Goal: Task Accomplishment & Management: Use online tool/utility

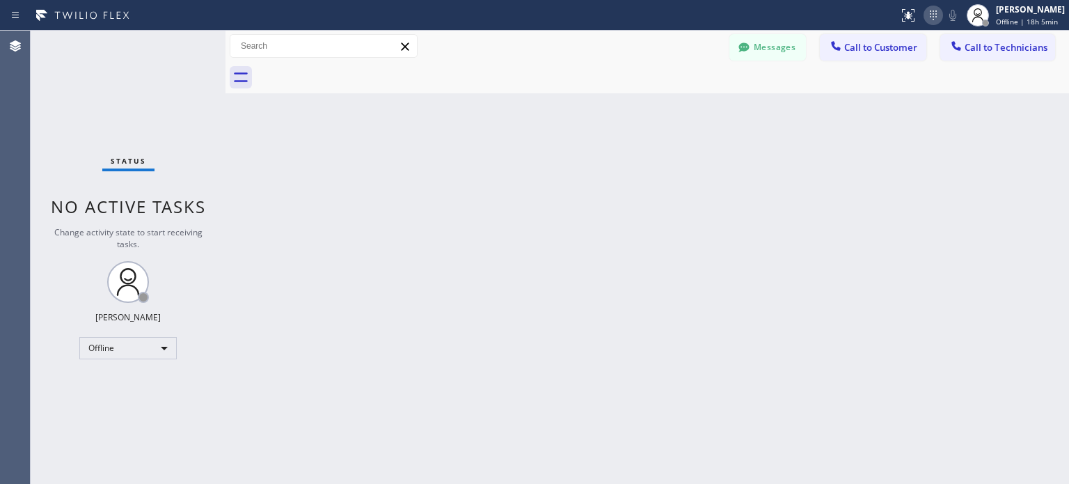
click at [925, 17] on icon at bounding box center [933, 15] width 17 height 17
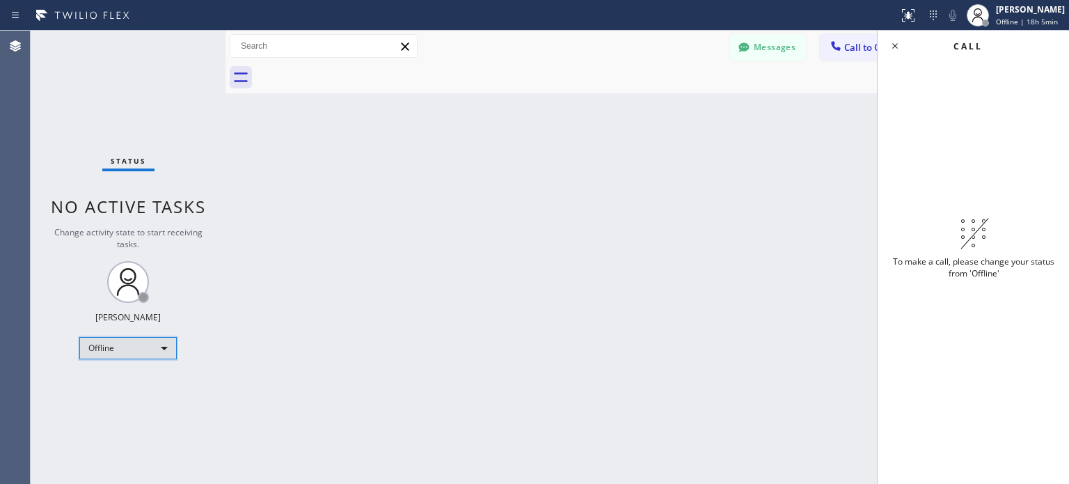
click at [154, 347] on div "Offline" at bounding box center [127, 348] width 97 height 22
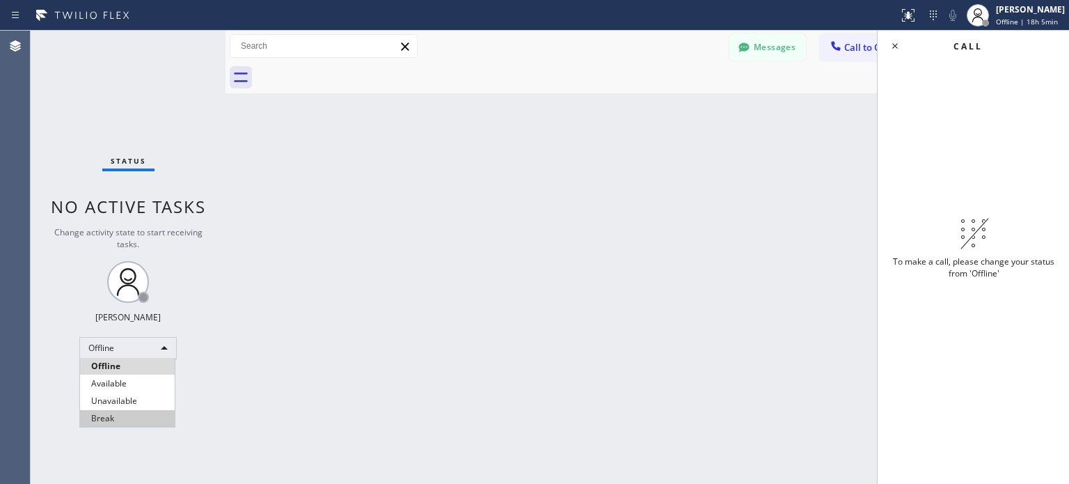
click at [130, 386] on li "Available" at bounding box center [127, 383] width 95 height 17
click at [723, 251] on div "Back to Dashboard Change Sender ID Customers Technicians MI Mazharul Islam 08/0…" at bounding box center [648, 257] width 844 height 453
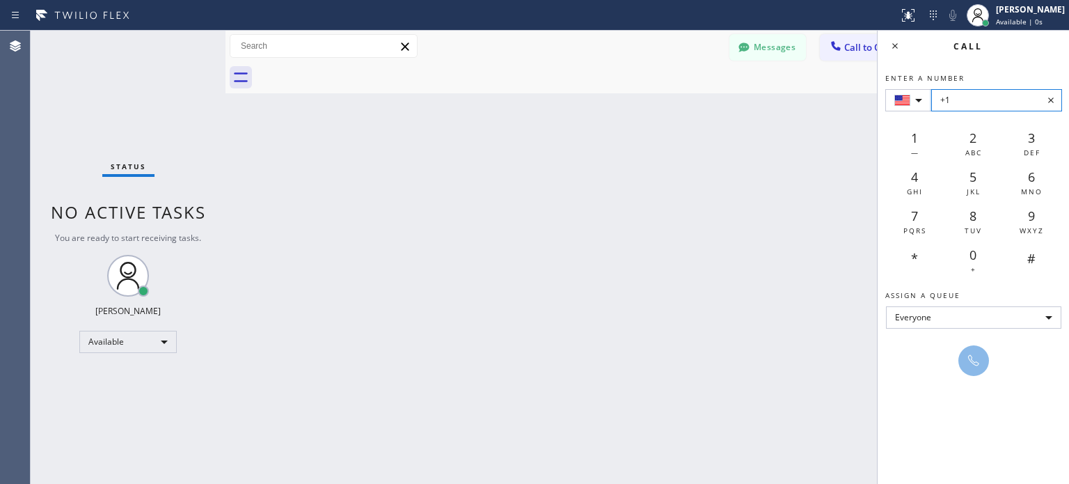
click at [952, 105] on input "+1" at bounding box center [996, 100] width 131 height 22
paste input "(929) 503-4075"
type input "+1 (929) 503-4075"
click at [969, 372] on button at bounding box center [974, 360] width 31 height 31
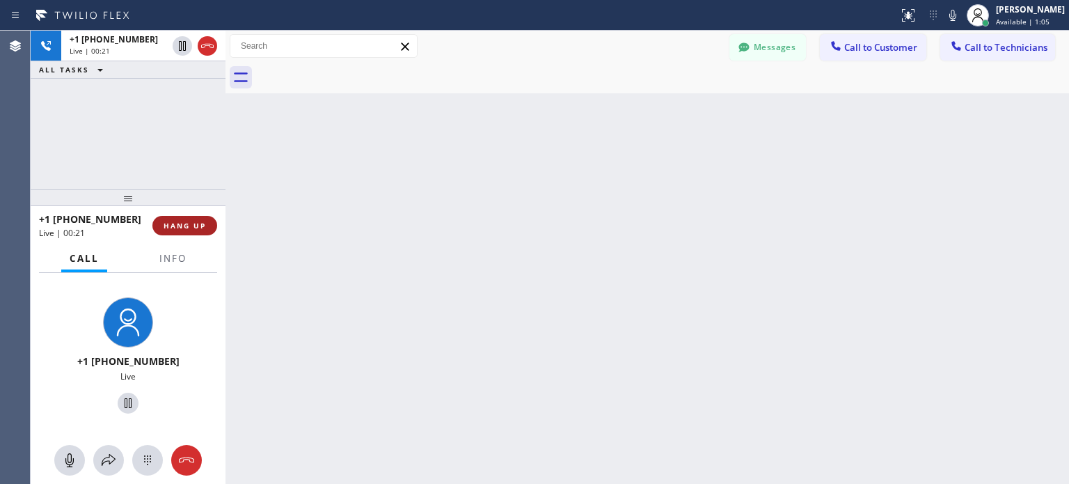
click at [181, 230] on span "HANG UP" at bounding box center [185, 226] width 42 height 10
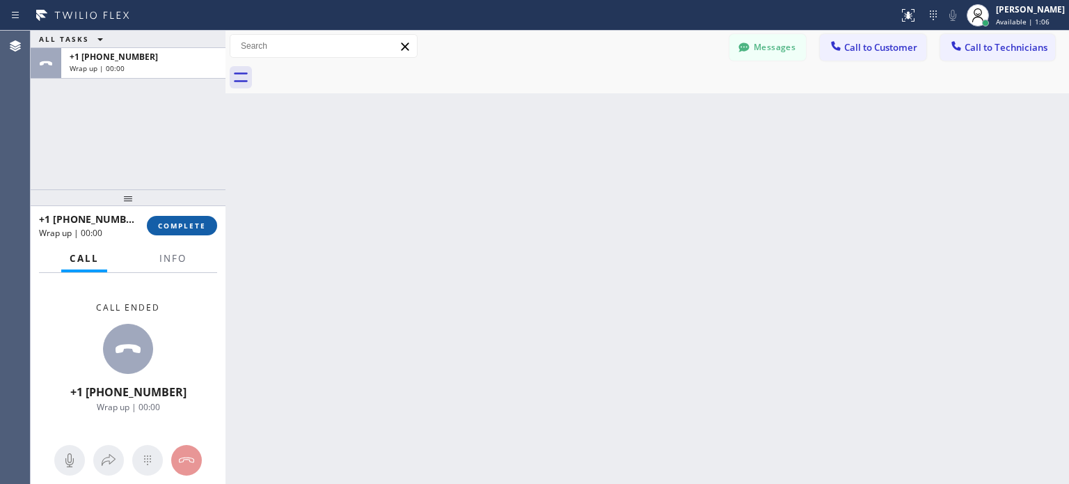
click at [186, 226] on span "COMPLETE" at bounding box center [182, 226] width 48 height 10
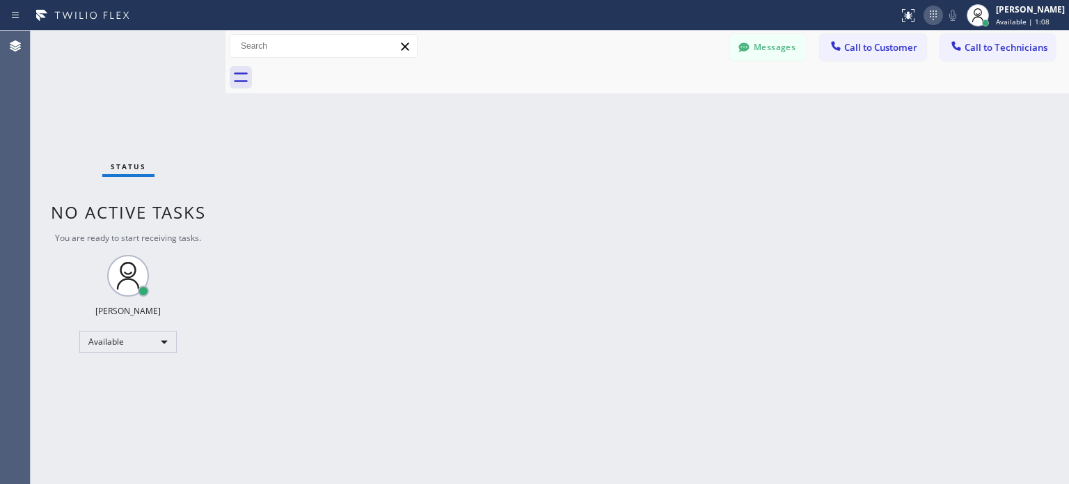
click at [933, 24] on button at bounding box center [933, 15] width 19 height 19
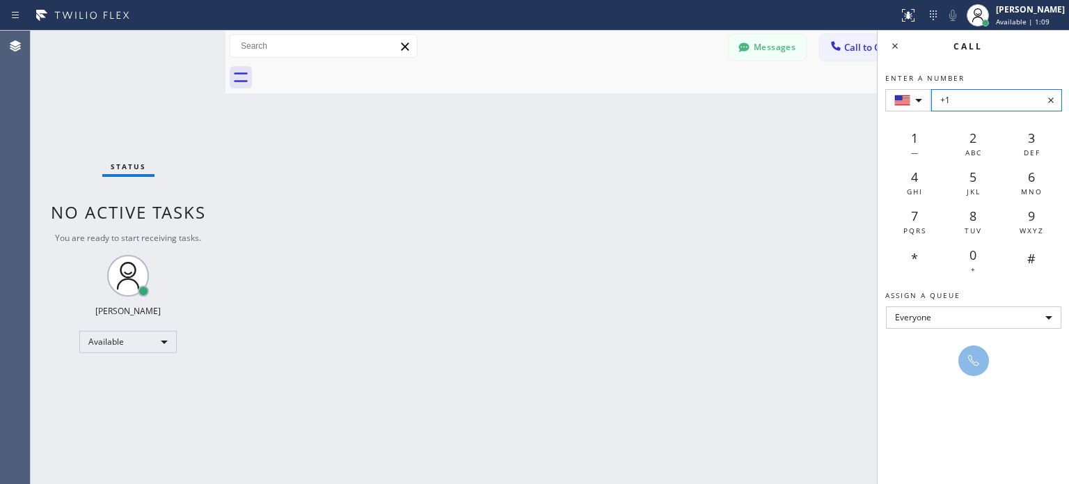
drag, startPoint x: 974, startPoint y: 112, endPoint x: 975, endPoint y: 103, distance: 9.1
paste input "(929) 503-4075"
type input "+1 (929) 503-4075"
drag, startPoint x: 974, startPoint y: 352, endPoint x: 740, endPoint y: 162, distance: 301.4
click at [974, 350] on button at bounding box center [974, 360] width 31 height 31
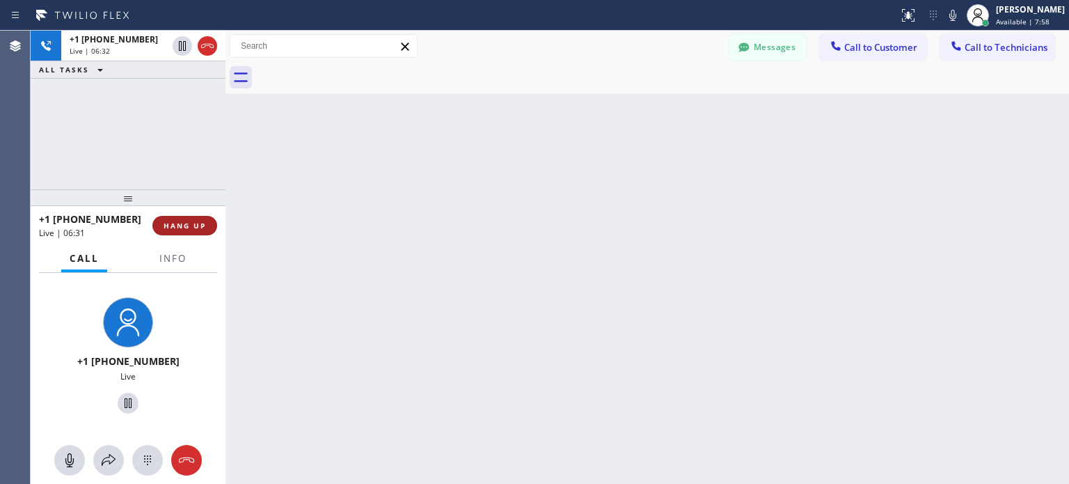
click at [209, 221] on button "HANG UP" at bounding box center [184, 225] width 65 height 19
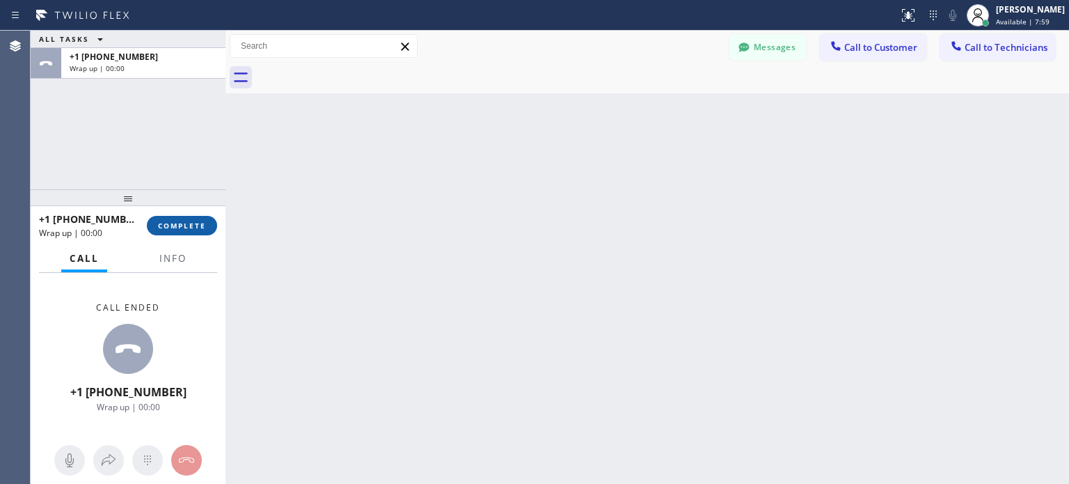
click at [200, 221] on span "COMPLETE" at bounding box center [182, 226] width 48 height 10
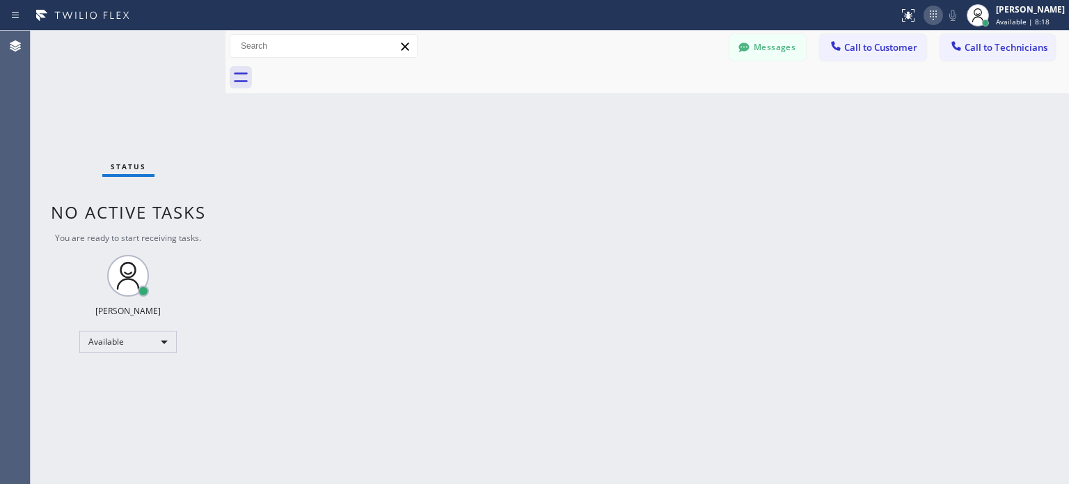
click at [928, 12] on icon at bounding box center [933, 15] width 17 height 17
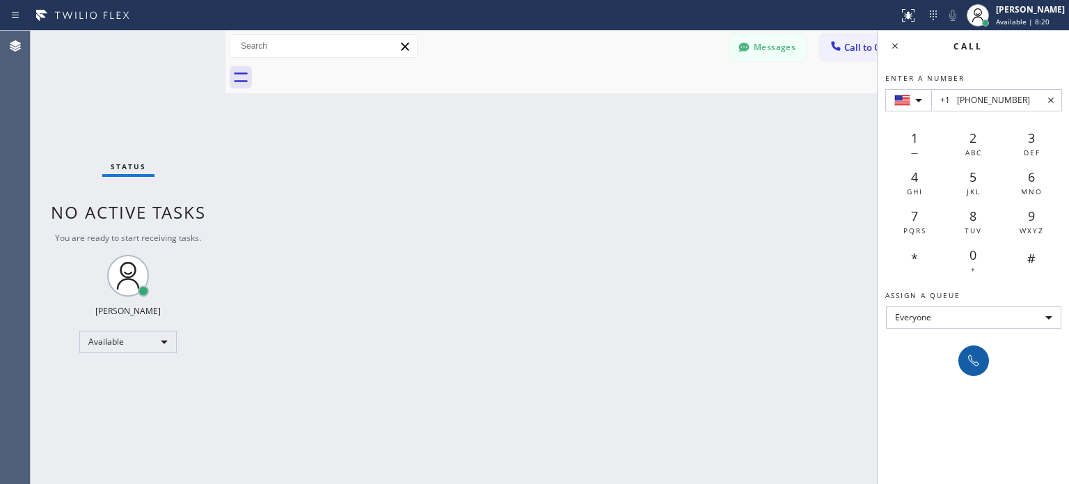
type input "+1 (253) 632-2843"
click at [970, 360] on icon at bounding box center [973, 360] width 11 height 11
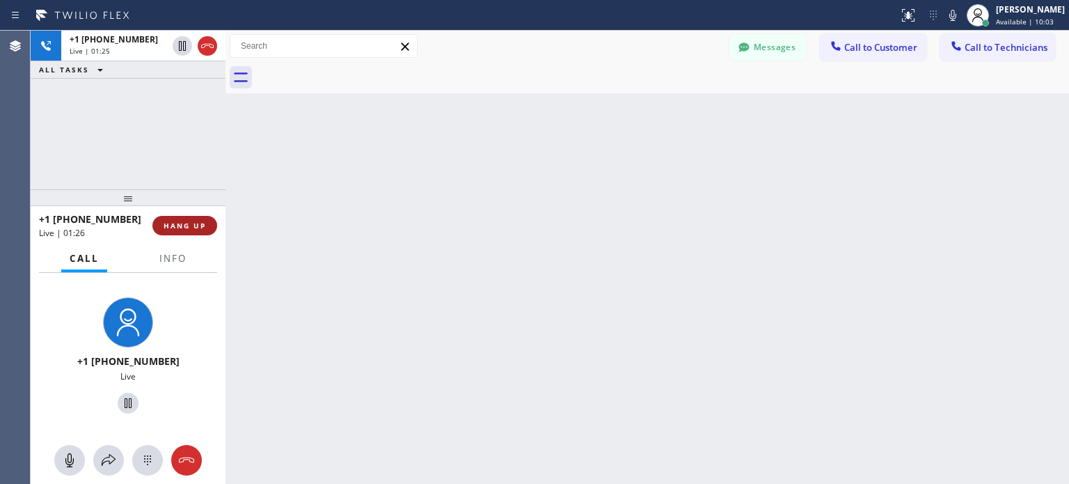
click at [193, 227] on span "HANG UP" at bounding box center [185, 226] width 42 height 10
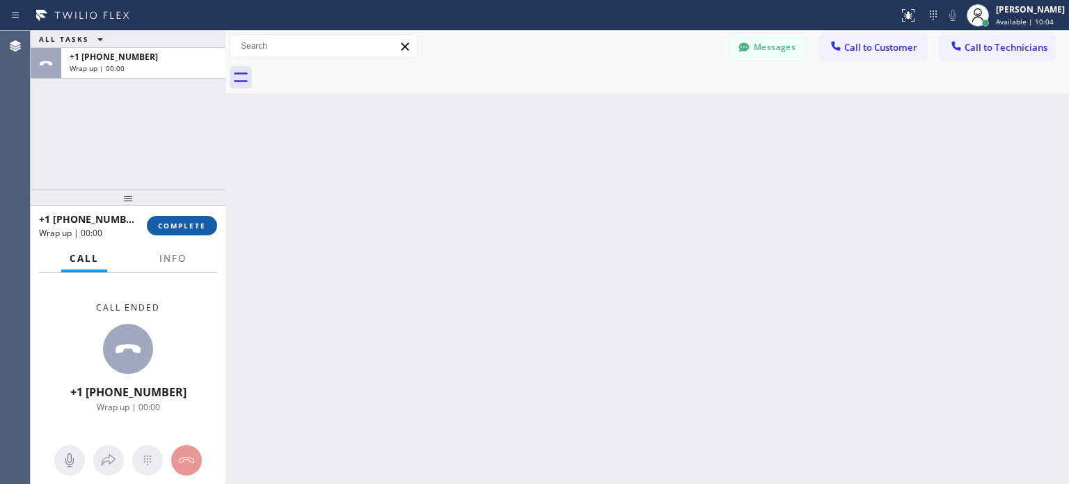
click at [185, 227] on span "COMPLETE" at bounding box center [182, 226] width 48 height 10
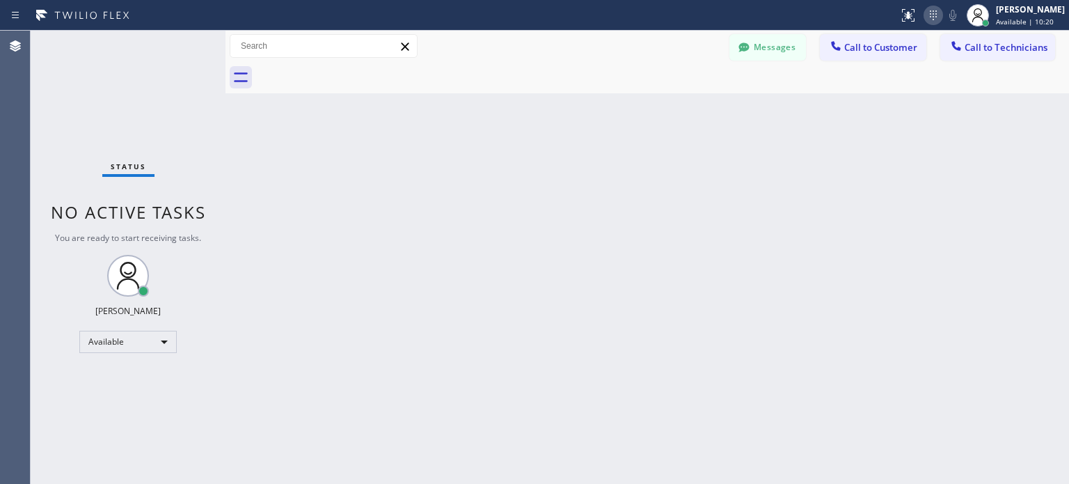
click at [925, 8] on icon at bounding box center [933, 15] width 17 height 17
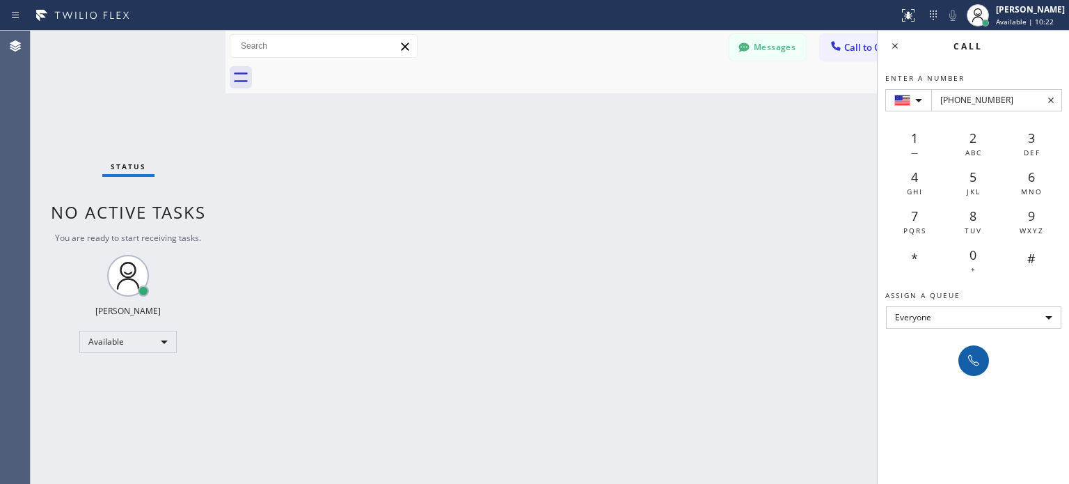
type input "+1(253) 878-8737"
click at [970, 359] on icon at bounding box center [974, 360] width 17 height 17
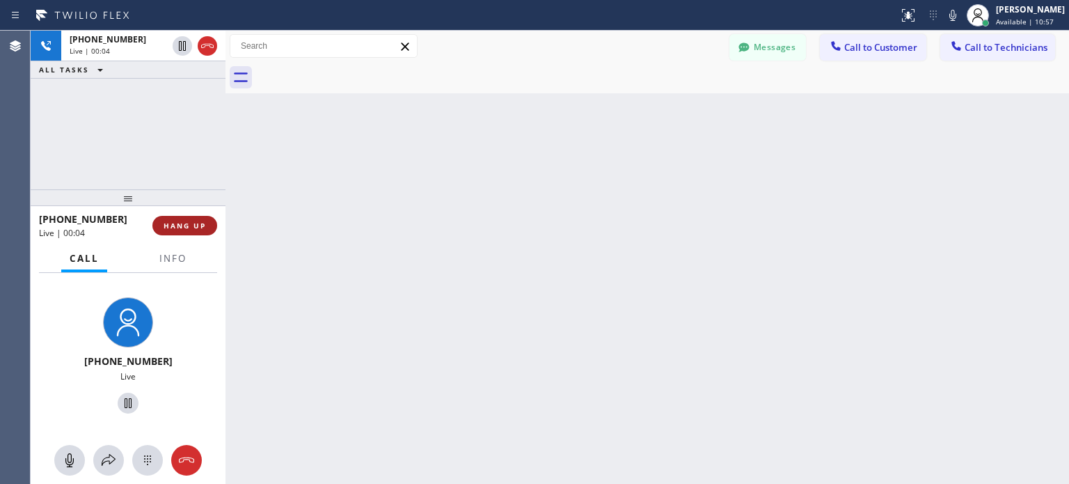
click at [175, 219] on button "HANG UP" at bounding box center [184, 225] width 65 height 19
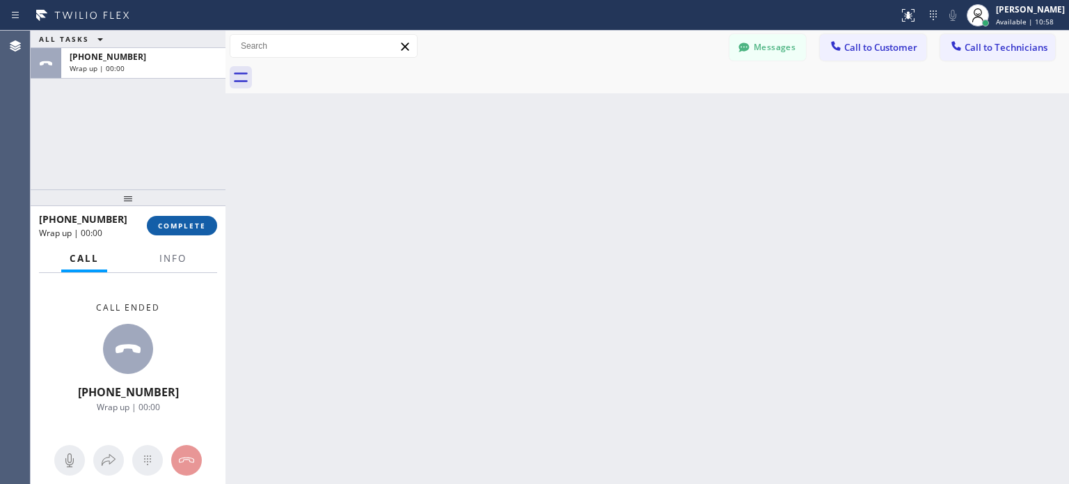
click at [182, 225] on span "COMPLETE" at bounding box center [182, 226] width 48 height 10
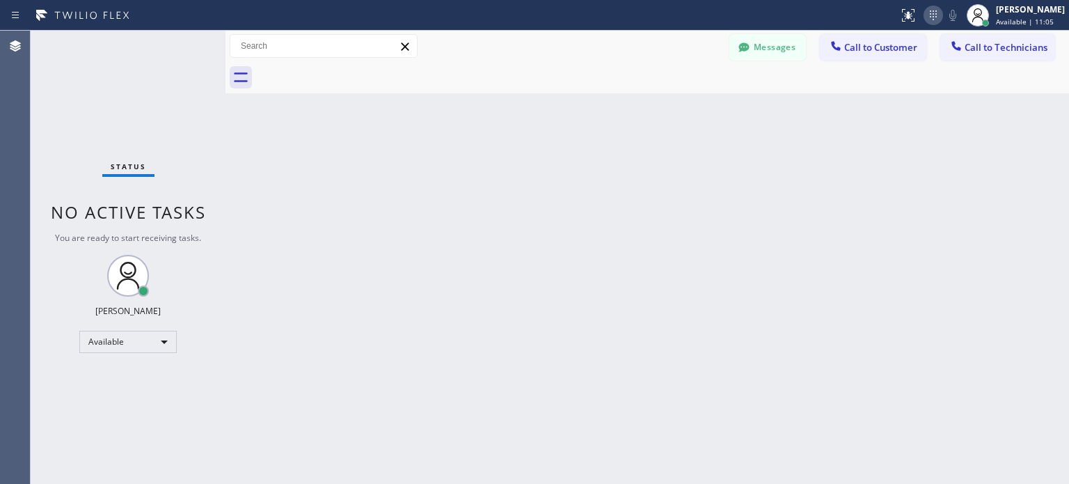
click at [927, 18] on icon at bounding box center [933, 15] width 17 height 17
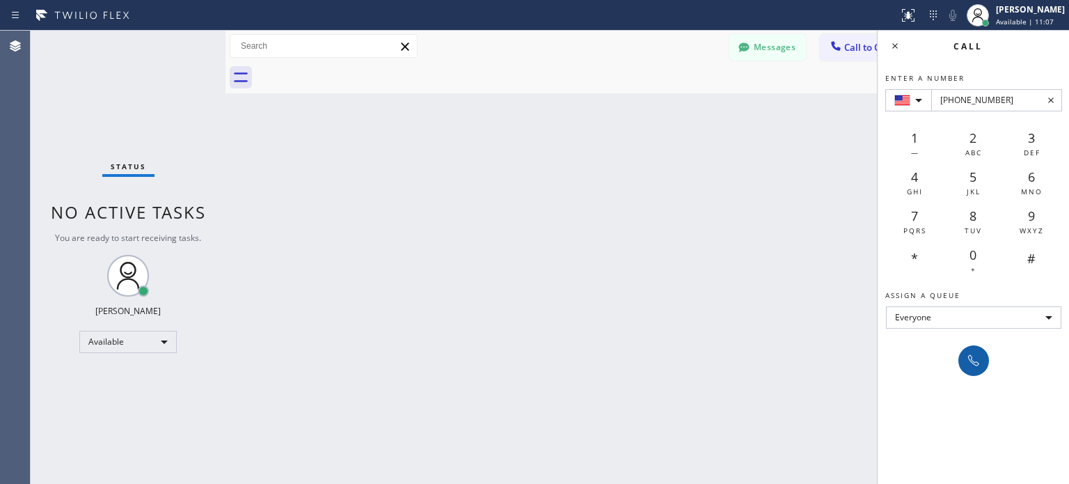
type input "+1(619) 740-1250"
click at [973, 358] on icon at bounding box center [974, 360] width 17 height 17
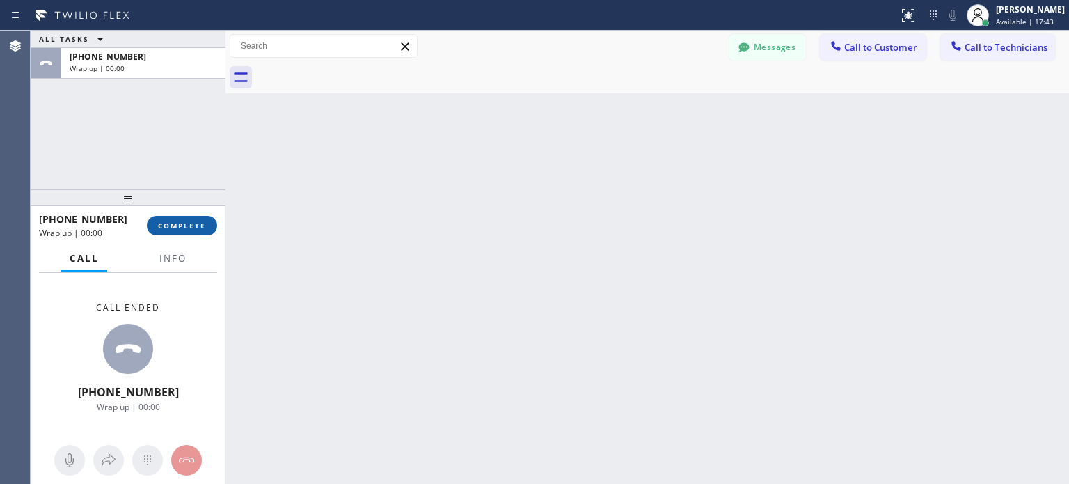
click at [195, 228] on span "COMPLETE" at bounding box center [182, 226] width 48 height 10
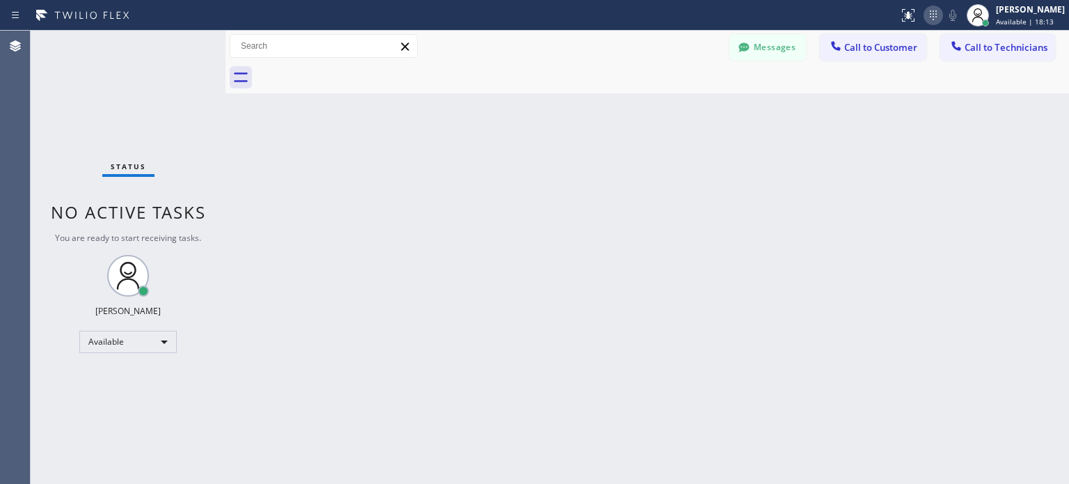
click at [936, 17] on icon at bounding box center [933, 15] width 17 height 17
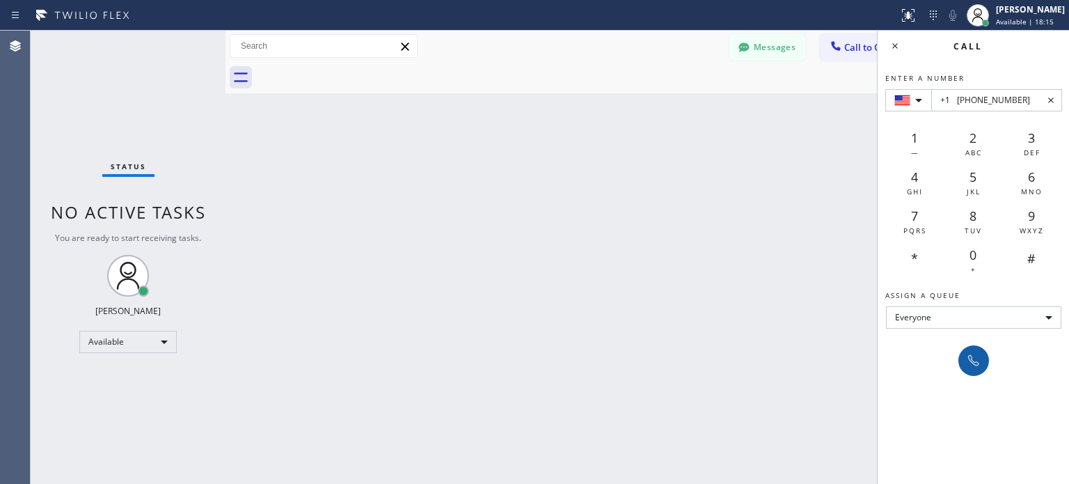
type input "+1 (571) 778-7108"
drag, startPoint x: 972, startPoint y: 356, endPoint x: 595, endPoint y: 77, distance: 469.3
click at [972, 355] on icon at bounding box center [974, 360] width 17 height 17
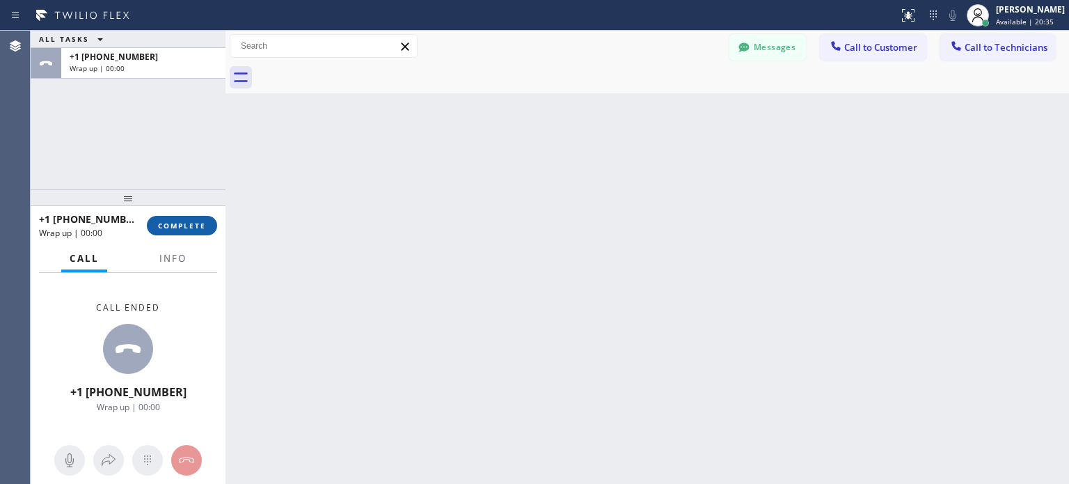
click at [200, 233] on button "COMPLETE" at bounding box center [182, 225] width 70 height 19
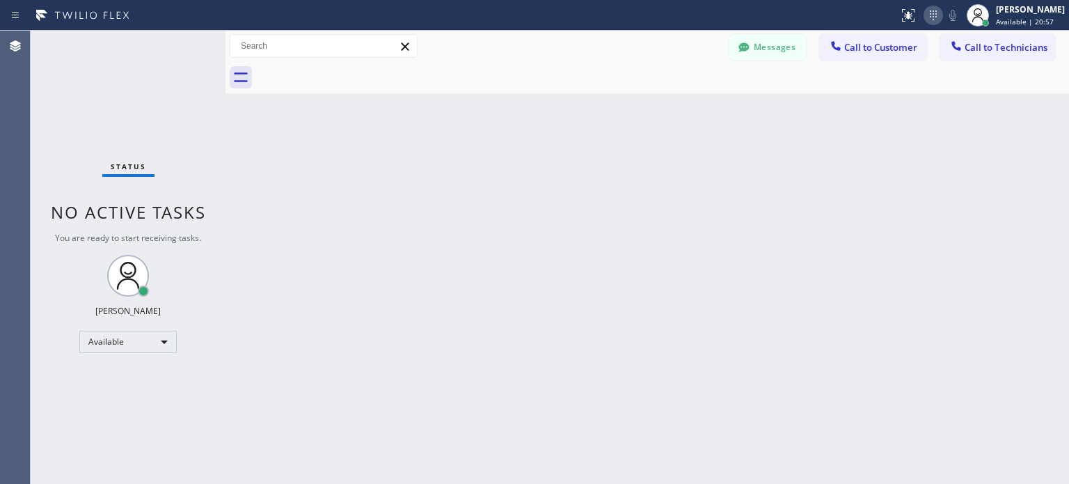
click at [929, 10] on icon at bounding box center [933, 15] width 17 height 17
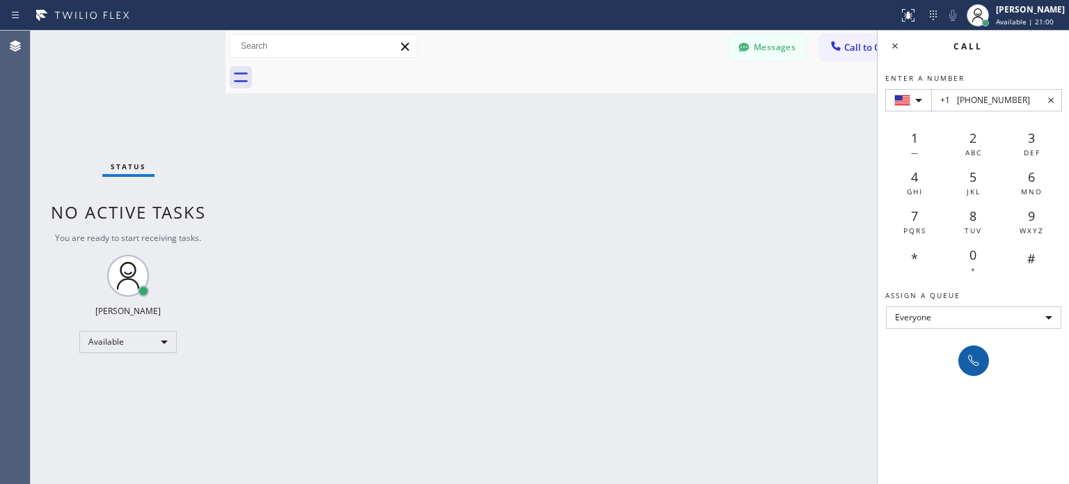
type input "+1 (253) 878-8737"
click at [968, 369] on button at bounding box center [974, 360] width 31 height 31
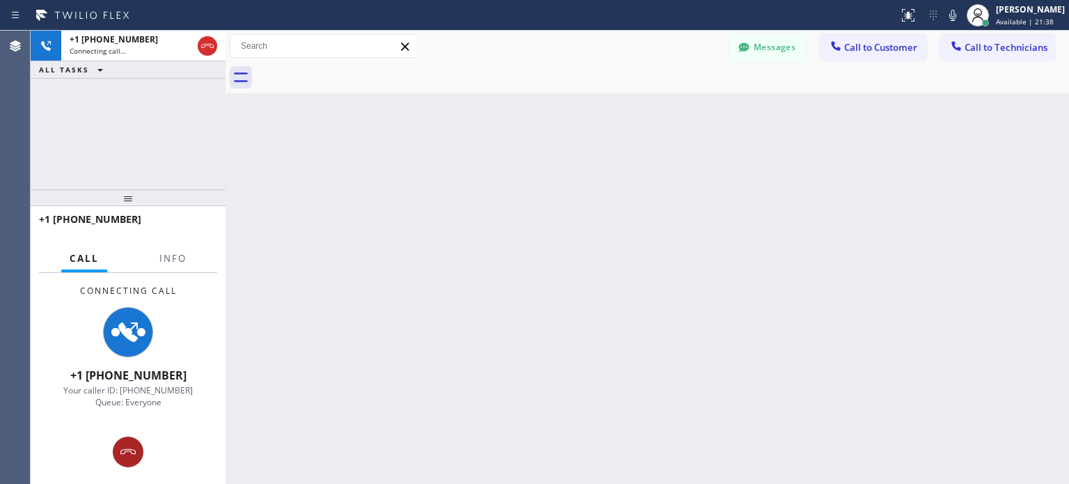
click at [129, 457] on icon at bounding box center [128, 451] width 17 height 17
